Goal: Task Accomplishment & Management: Manage account settings

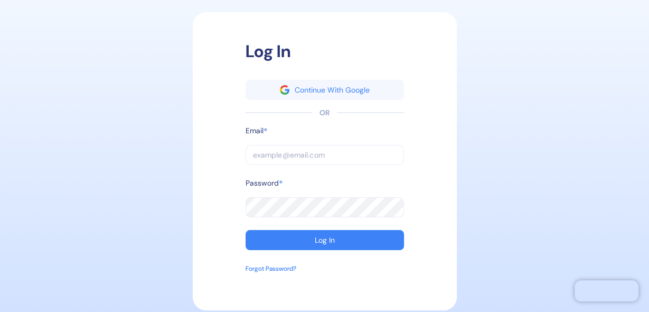
click at [254, 146] on input "text" at bounding box center [325, 155] width 158 height 20
type input "a"
type input "[PERSON_NAME][EMAIL_ADDRESS][DOMAIN_NAME]"
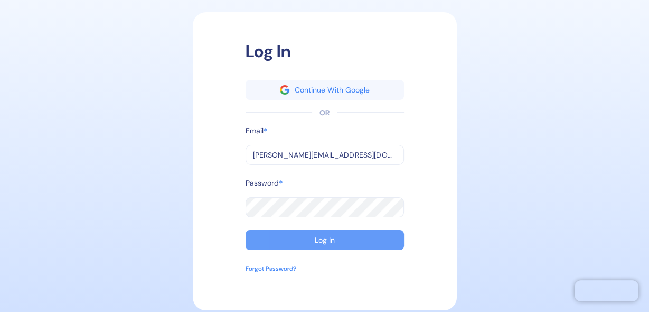
click at [315, 240] on div "Log In" at bounding box center [325, 239] width 20 height 7
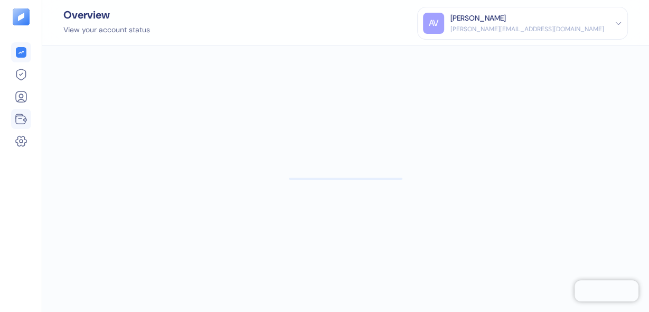
click at [27, 122] on icon at bounding box center [21, 119] width 13 height 13
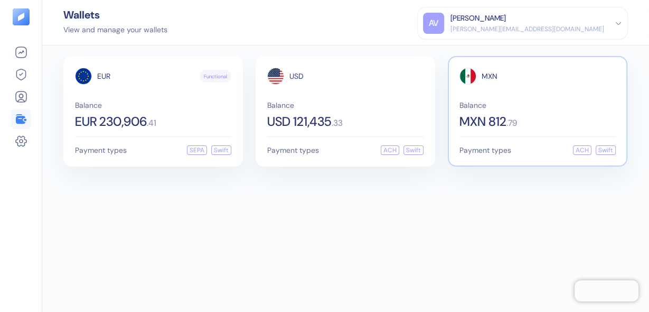
click at [460, 117] on span "MXN 812" at bounding box center [483, 121] width 47 height 13
